Goal: Find specific page/section: Find specific page/section

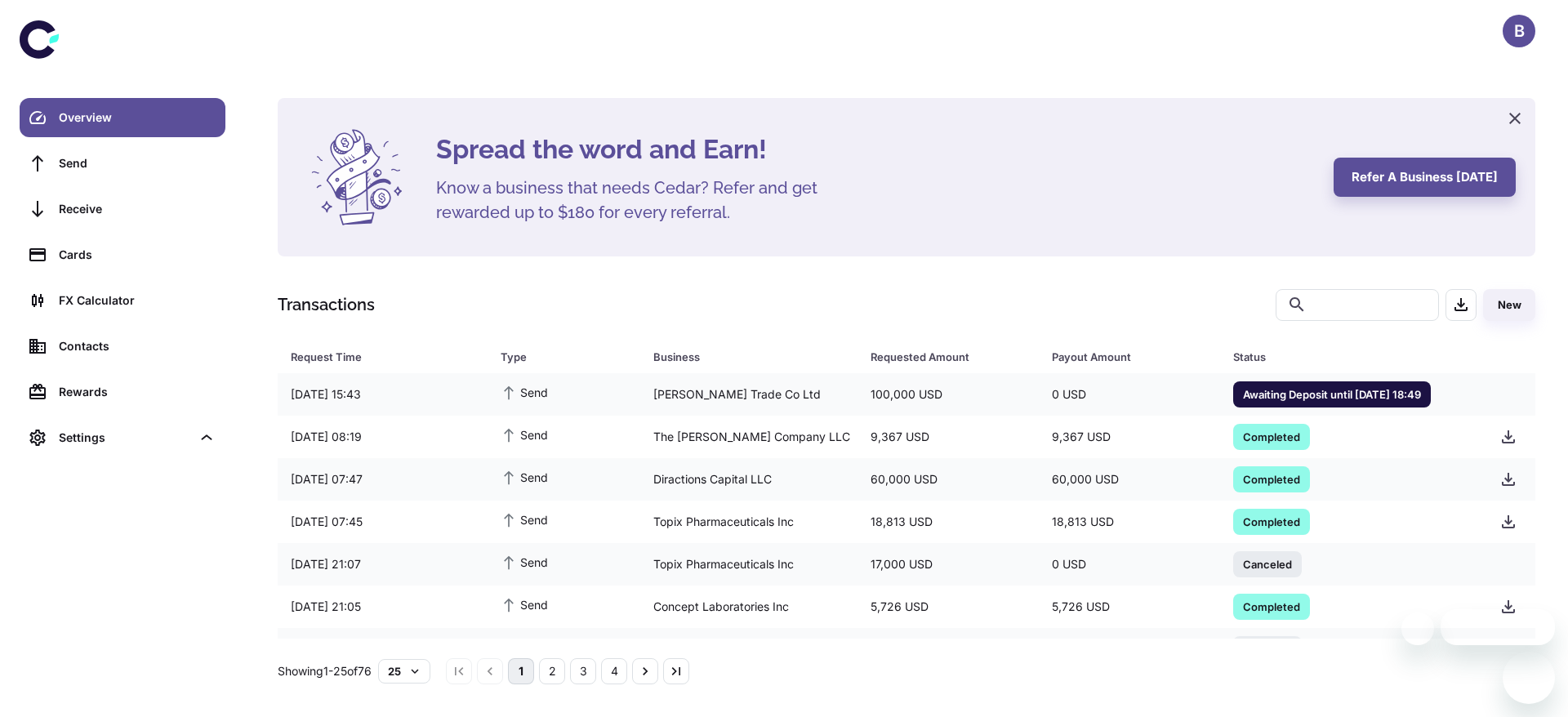
click at [994, 330] on div "Transactions ​ ​ New Request Time Type Business Requested Amount Payout Amount …" at bounding box center [906, 487] width 1258 height 395
